Goal: Information Seeking & Learning: Find contact information

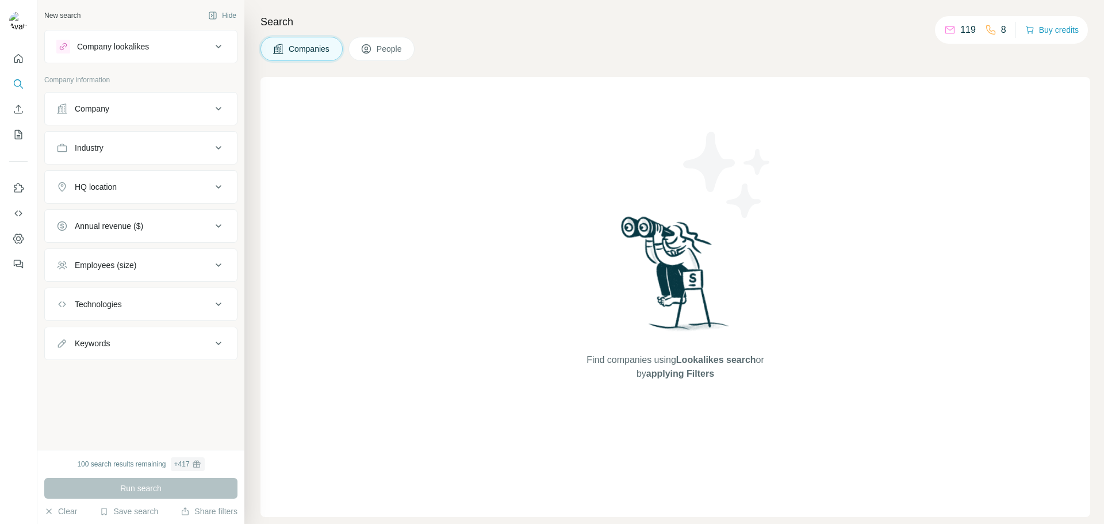
click at [217, 108] on icon at bounding box center [219, 108] width 6 height 3
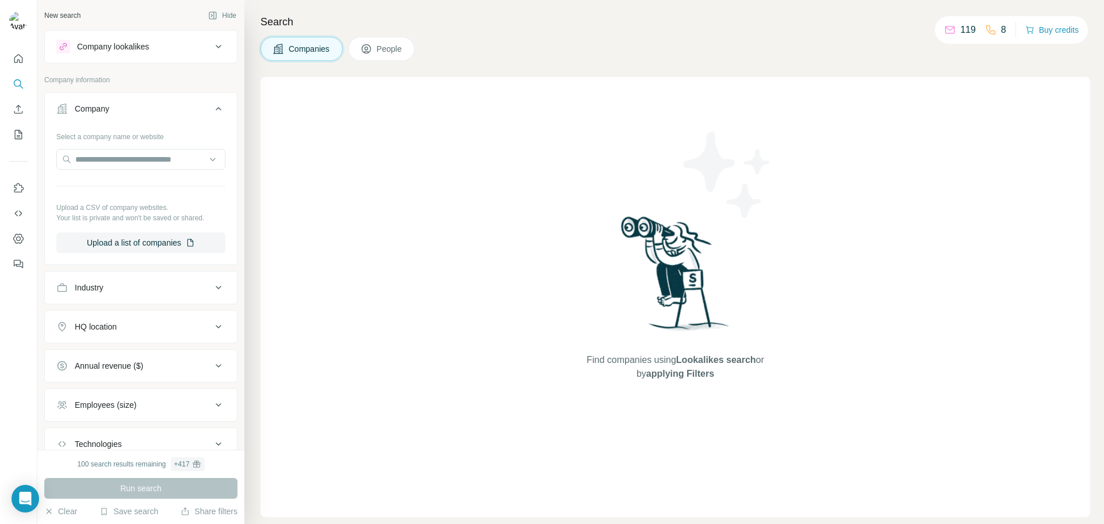
click at [393, 51] on span "People" at bounding box center [390, 48] width 26 height 11
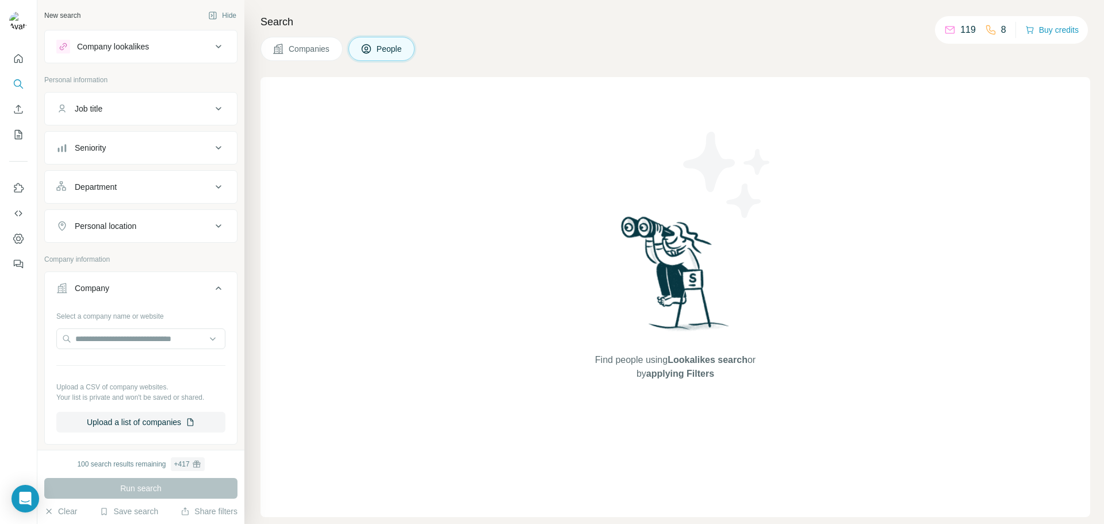
click at [306, 45] on span "Companies" at bounding box center [310, 48] width 42 height 11
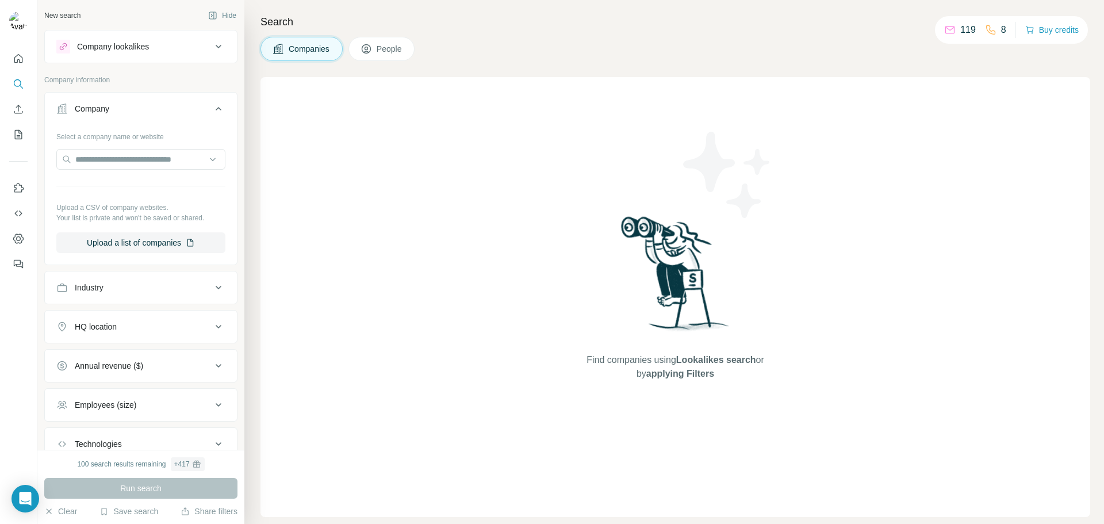
click at [130, 133] on div "Select a company name or website" at bounding box center [140, 134] width 169 height 15
click at [125, 156] on input "text" at bounding box center [140, 159] width 169 height 21
type input "**********"
click at [395, 40] on button "People" at bounding box center [381, 49] width 67 height 24
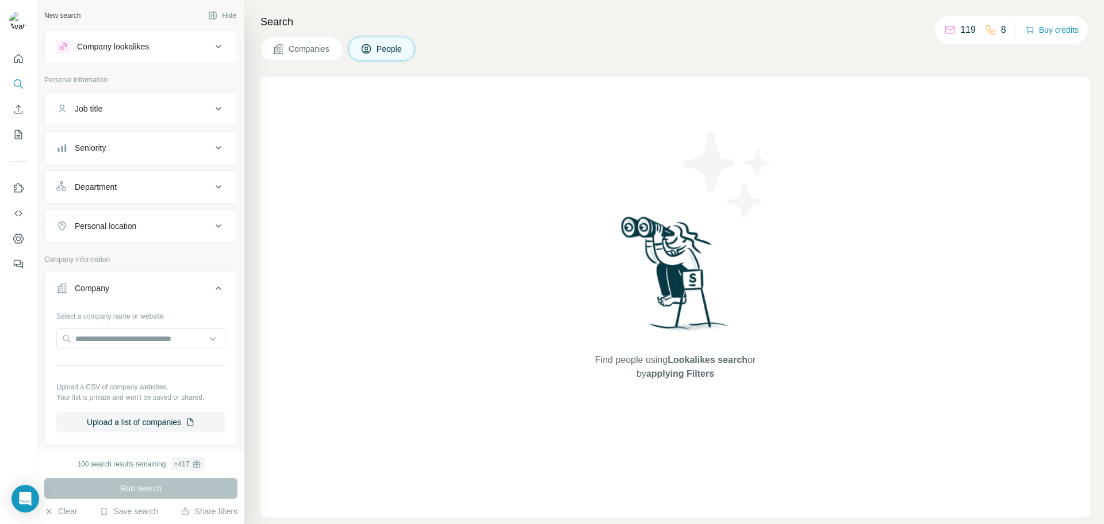
click at [212, 108] on icon at bounding box center [219, 109] width 14 height 14
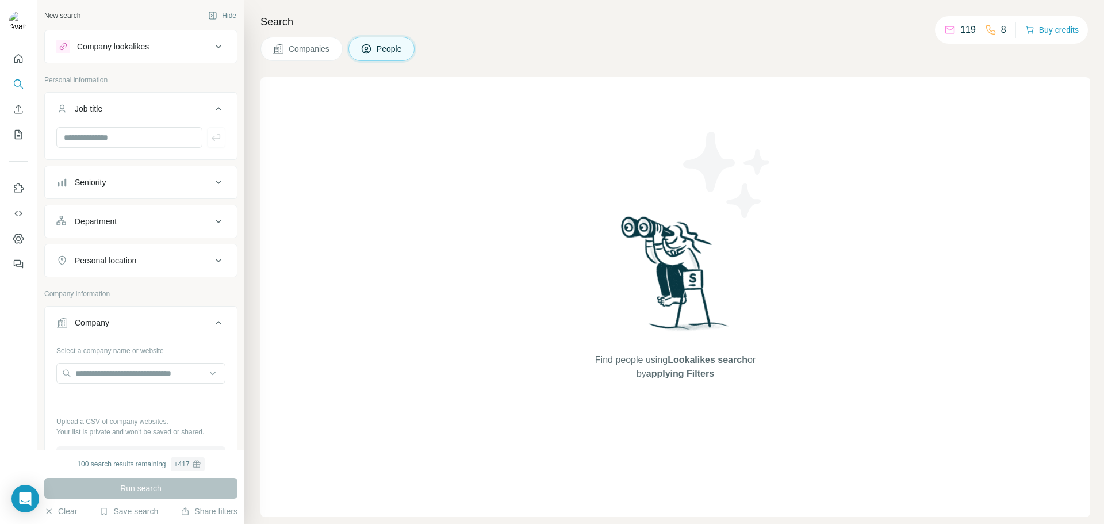
click at [212, 324] on icon at bounding box center [219, 323] width 14 height 14
click at [214, 321] on icon at bounding box center [219, 323] width 14 height 14
click at [111, 373] on input "text" at bounding box center [140, 373] width 169 height 21
click at [149, 373] on input "**********" at bounding box center [140, 373] width 169 height 21
type input "*"
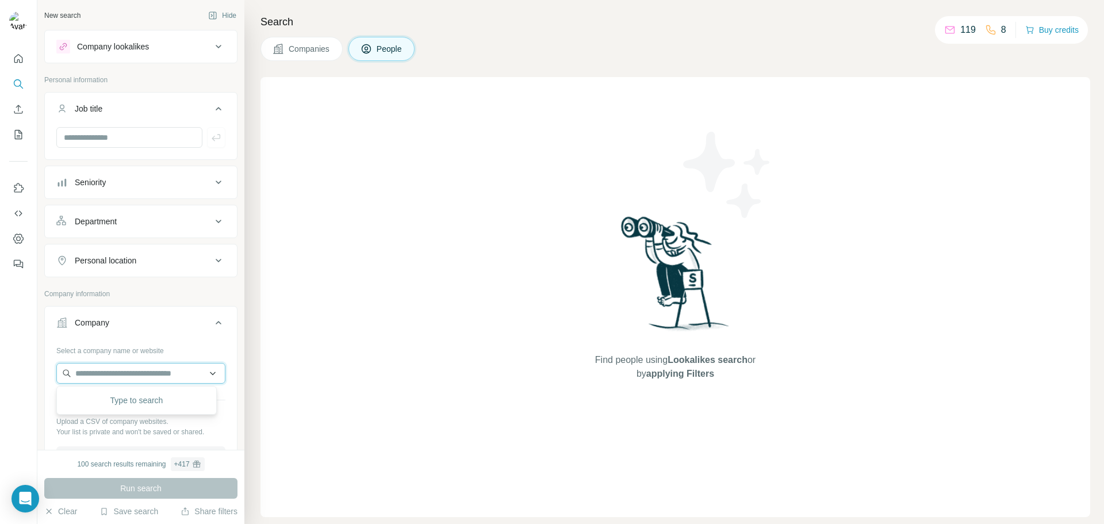
click at [109, 377] on input "text" at bounding box center [140, 373] width 169 height 21
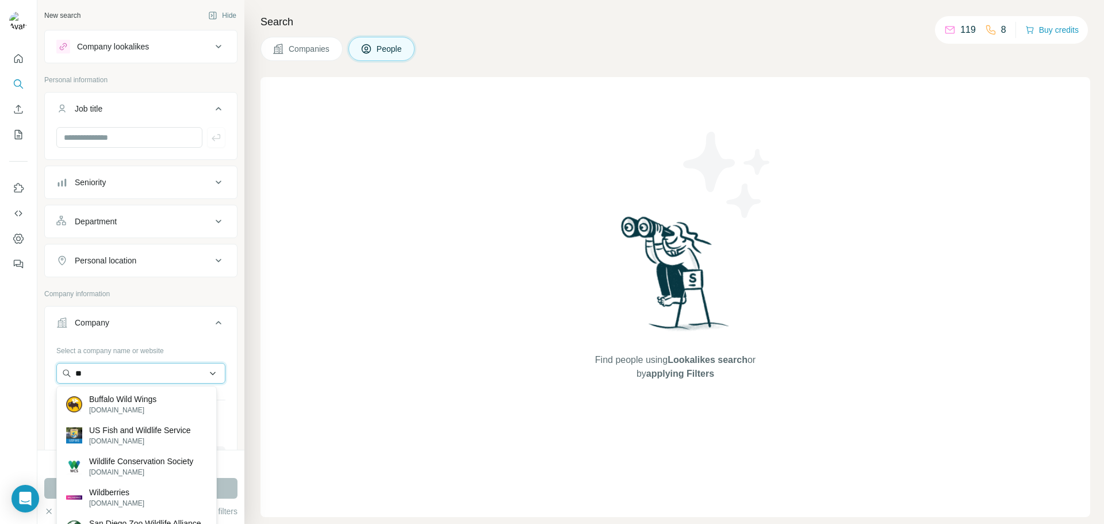
type input "*"
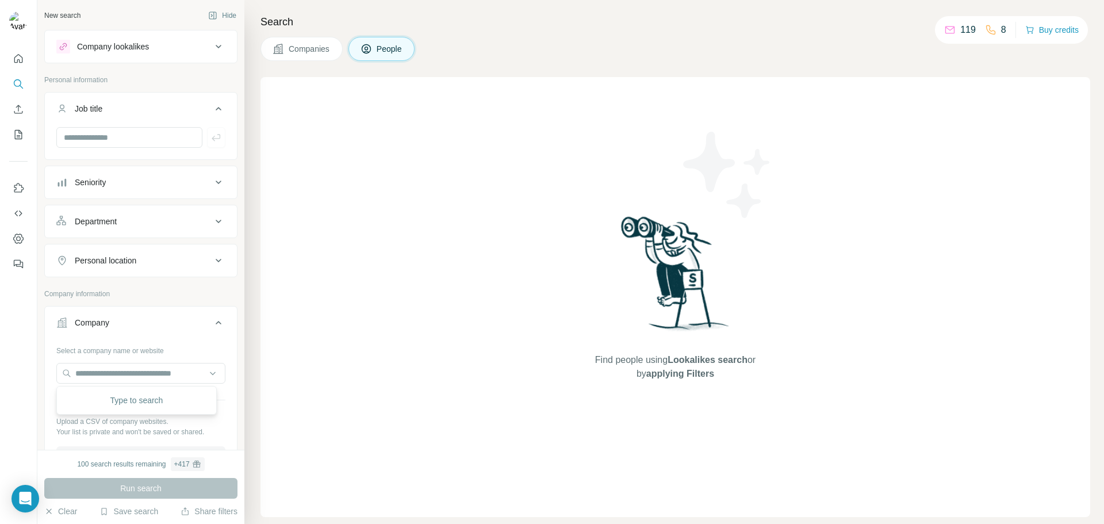
click at [397, 53] on span "People" at bounding box center [390, 48] width 26 height 11
click at [17, 85] on icon "Search" at bounding box center [18, 83] width 11 height 11
click at [16, 86] on icon "Search" at bounding box center [17, 82] width 7 height 7
click at [212, 44] on icon at bounding box center [219, 47] width 14 height 14
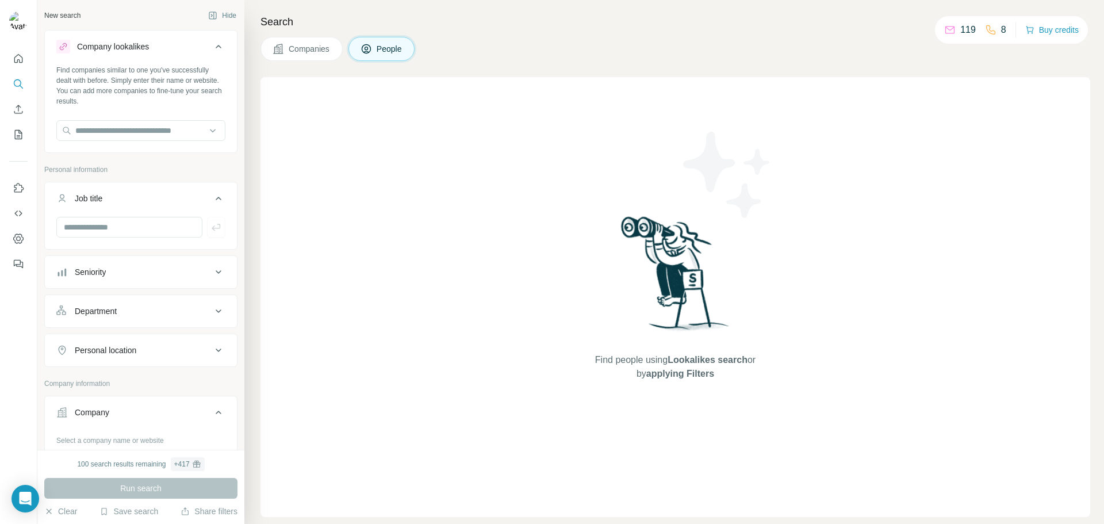
click at [212, 44] on icon at bounding box center [219, 47] width 14 height 14
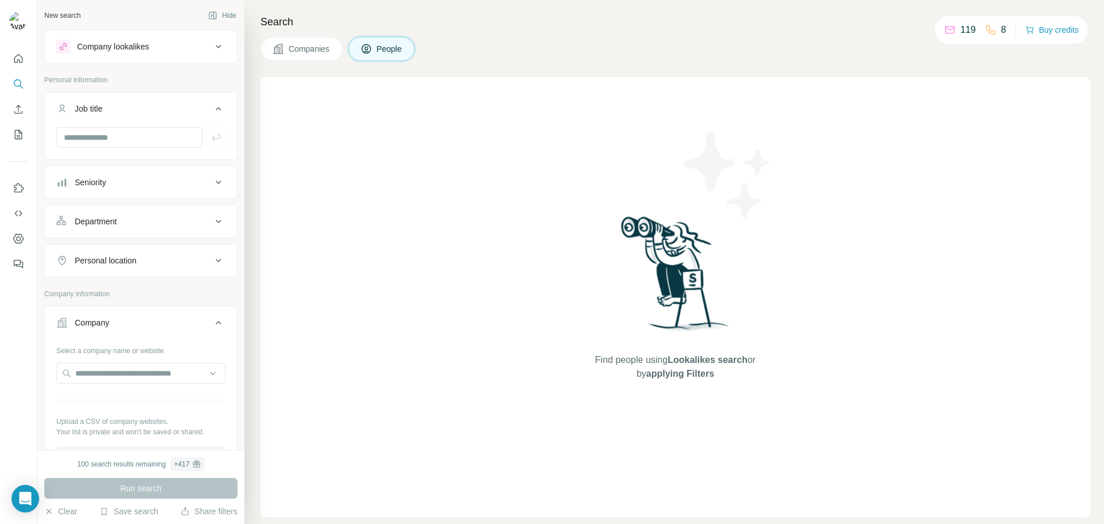
click at [117, 81] on p "Personal information" at bounding box center [140, 80] width 193 height 10
click at [567, 111] on div "Find people using Lookalikes search or by applying Filters" at bounding box center [675, 297] width 830 height 440
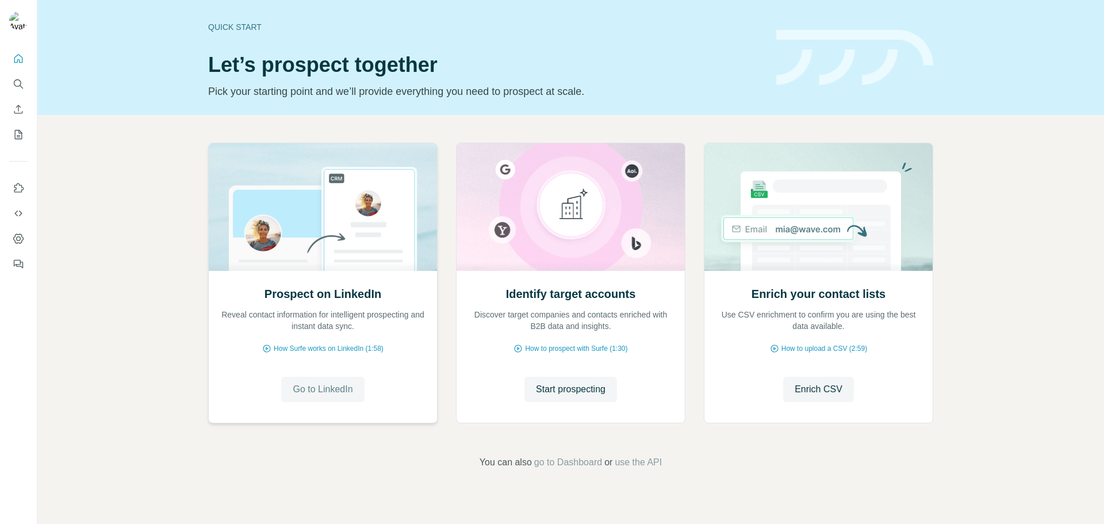
click at [335, 392] on span "Go to LinkedIn" at bounding box center [323, 389] width 60 height 14
